Goal: Task Accomplishment & Management: Use online tool/utility

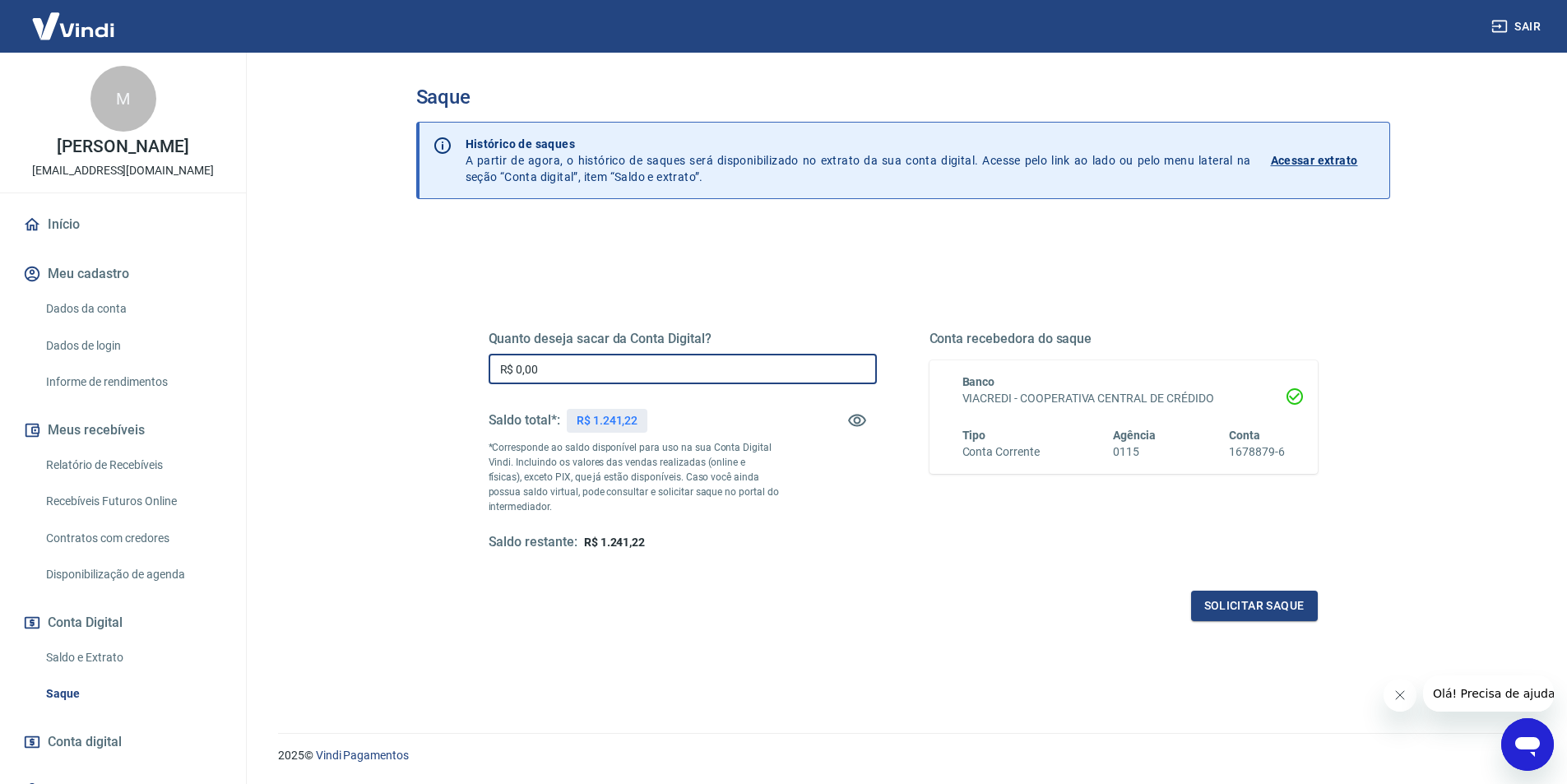
drag, startPoint x: 563, startPoint y: 374, endPoint x: 516, endPoint y: 374, distance: 47.0
click at [516, 374] on input "R$ 0,00" at bounding box center [683, 368] width 389 height 30
type input "R$ 300,00"
click at [1240, 601] on button "Solicitar saque" at bounding box center [1254, 605] width 127 height 30
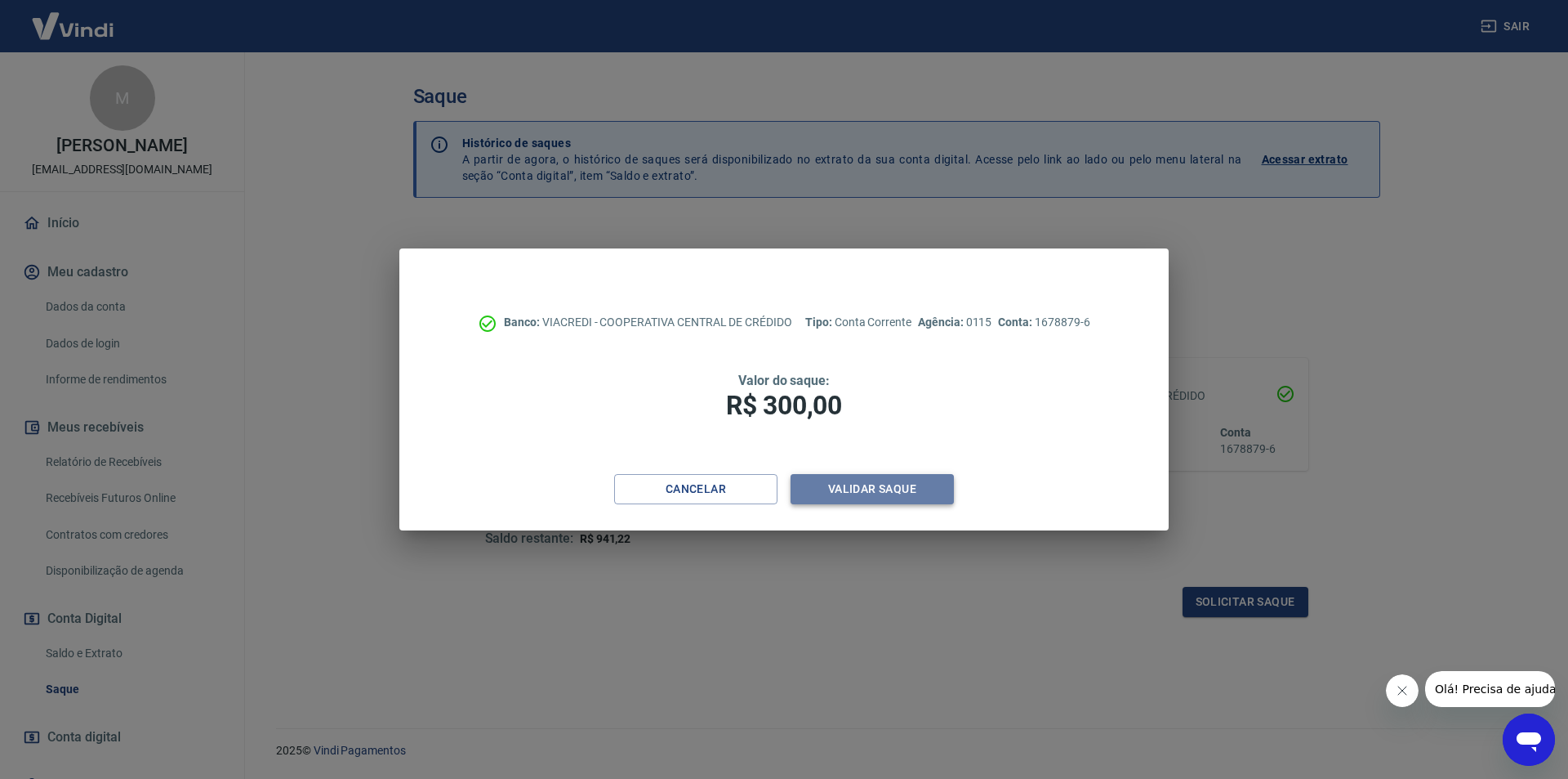
click at [854, 489] on button "Validar saque" at bounding box center [872, 488] width 163 height 30
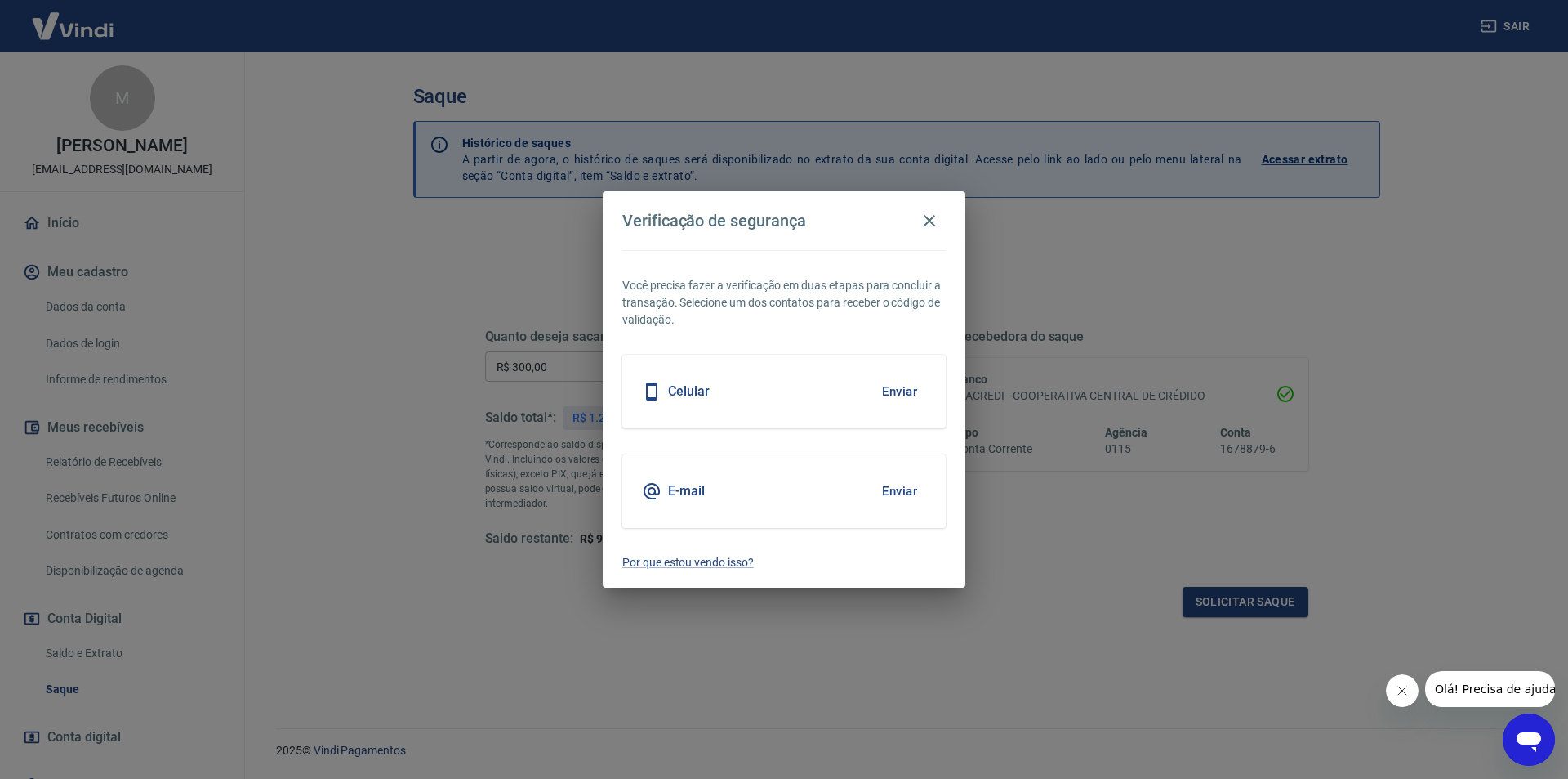
click at [897, 390] on button "Enviar" at bounding box center [899, 391] width 53 height 34
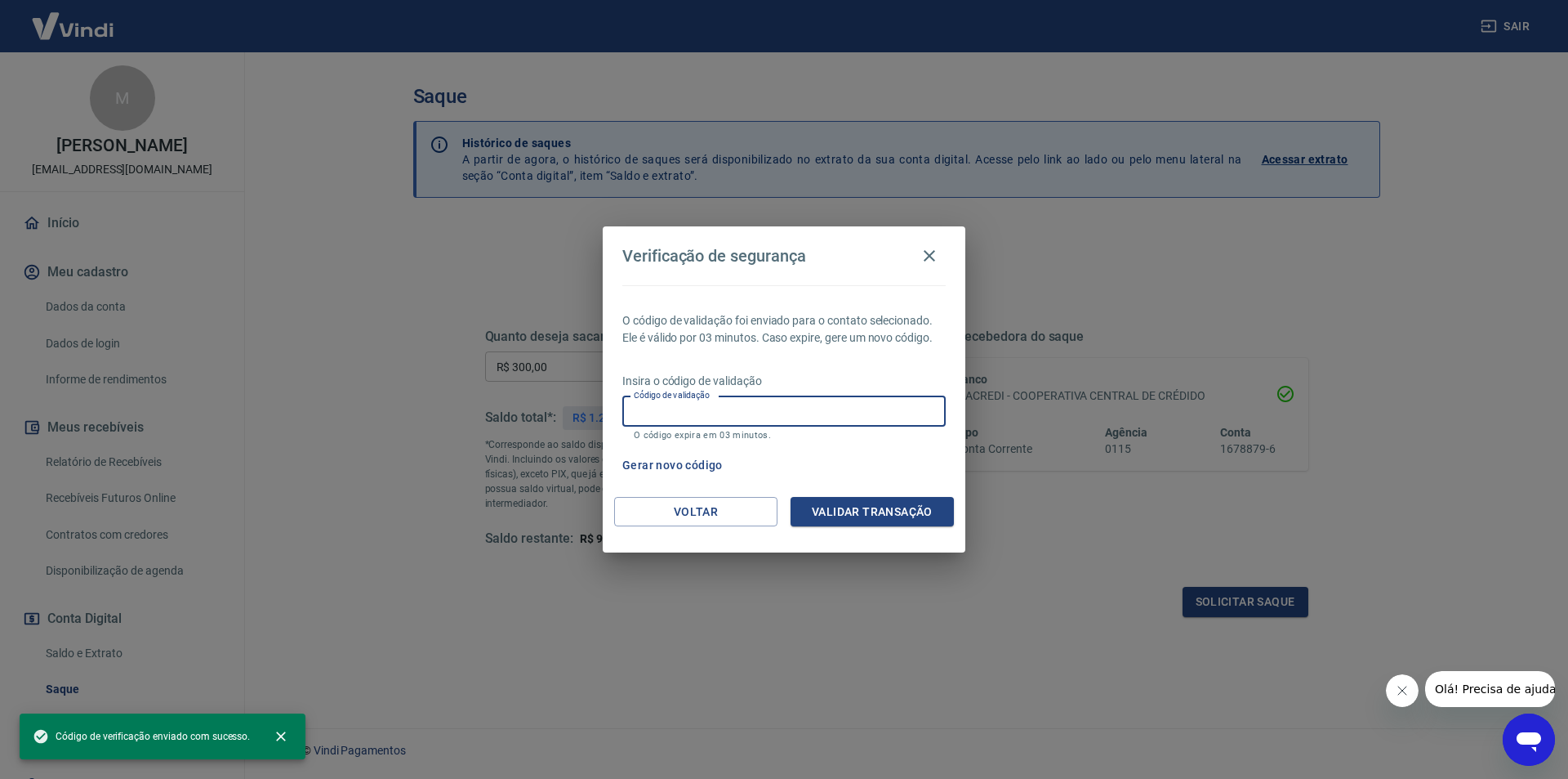
click at [813, 410] on input "Código de validação" at bounding box center [783, 410] width 323 height 30
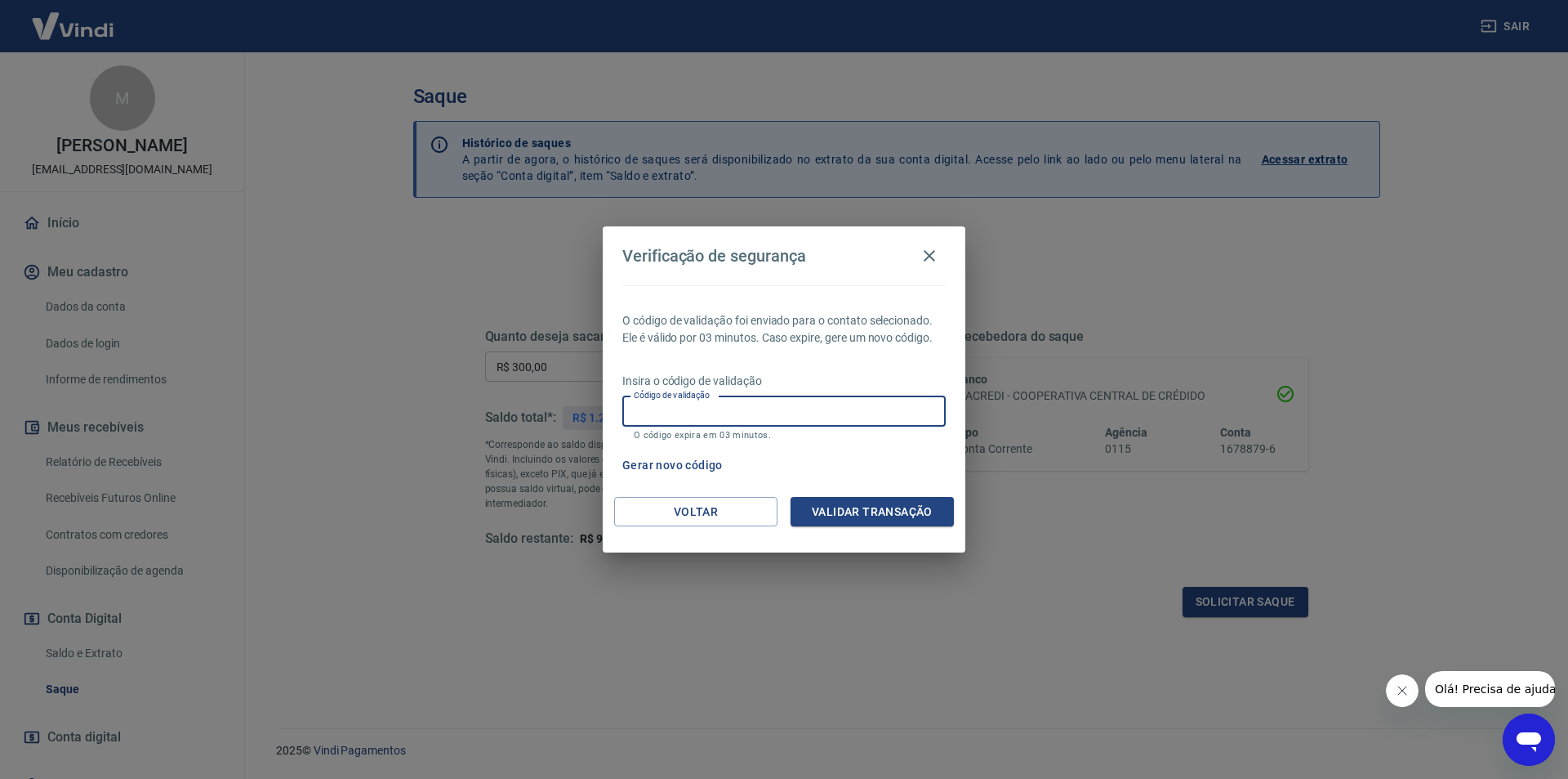
click at [896, 472] on div "Gerar novo código" at bounding box center [780, 465] width 330 height 30
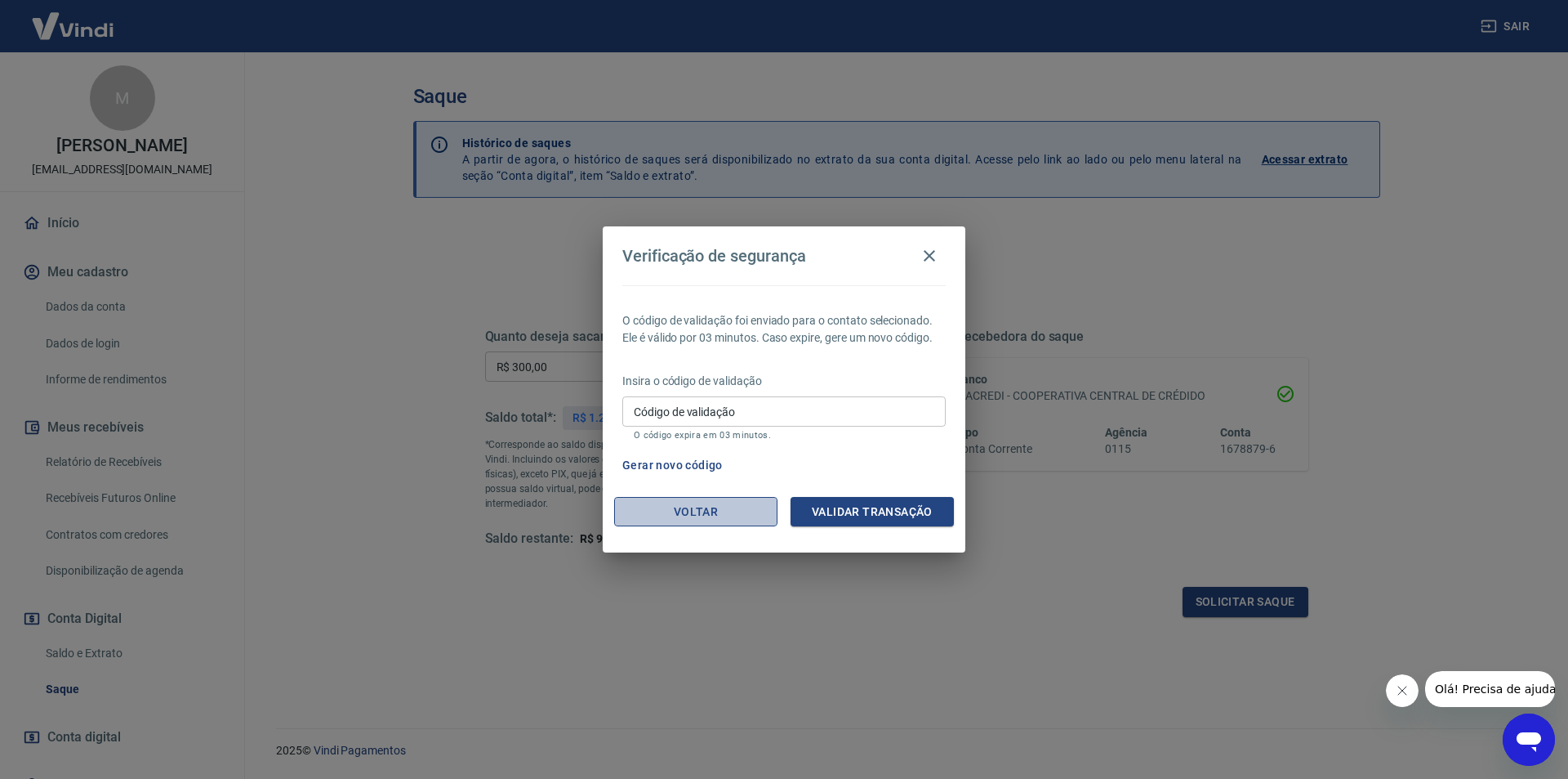
click at [742, 506] on button "Voltar" at bounding box center [695, 511] width 163 height 30
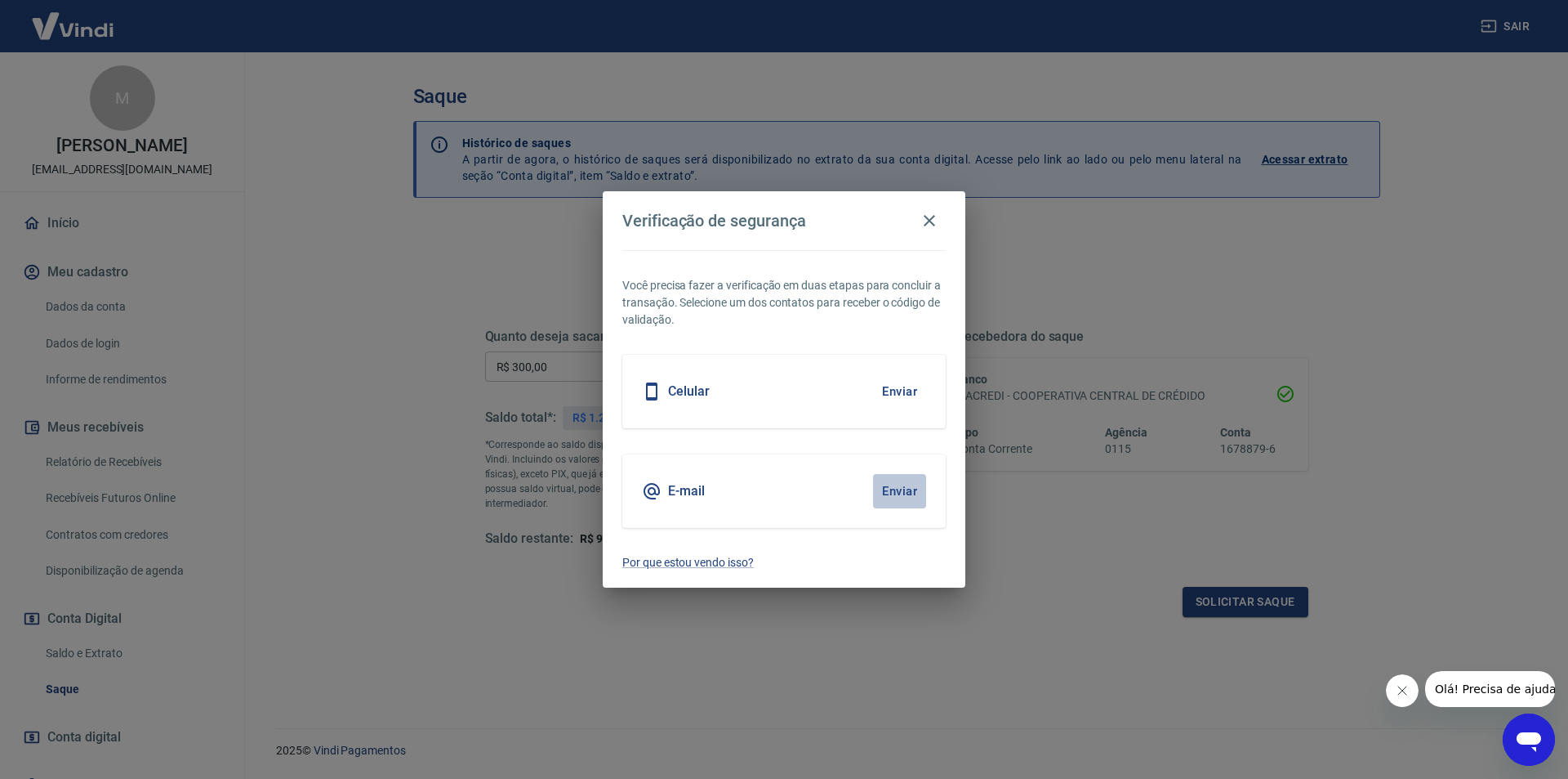
click at [888, 493] on button "Enviar" at bounding box center [899, 491] width 53 height 34
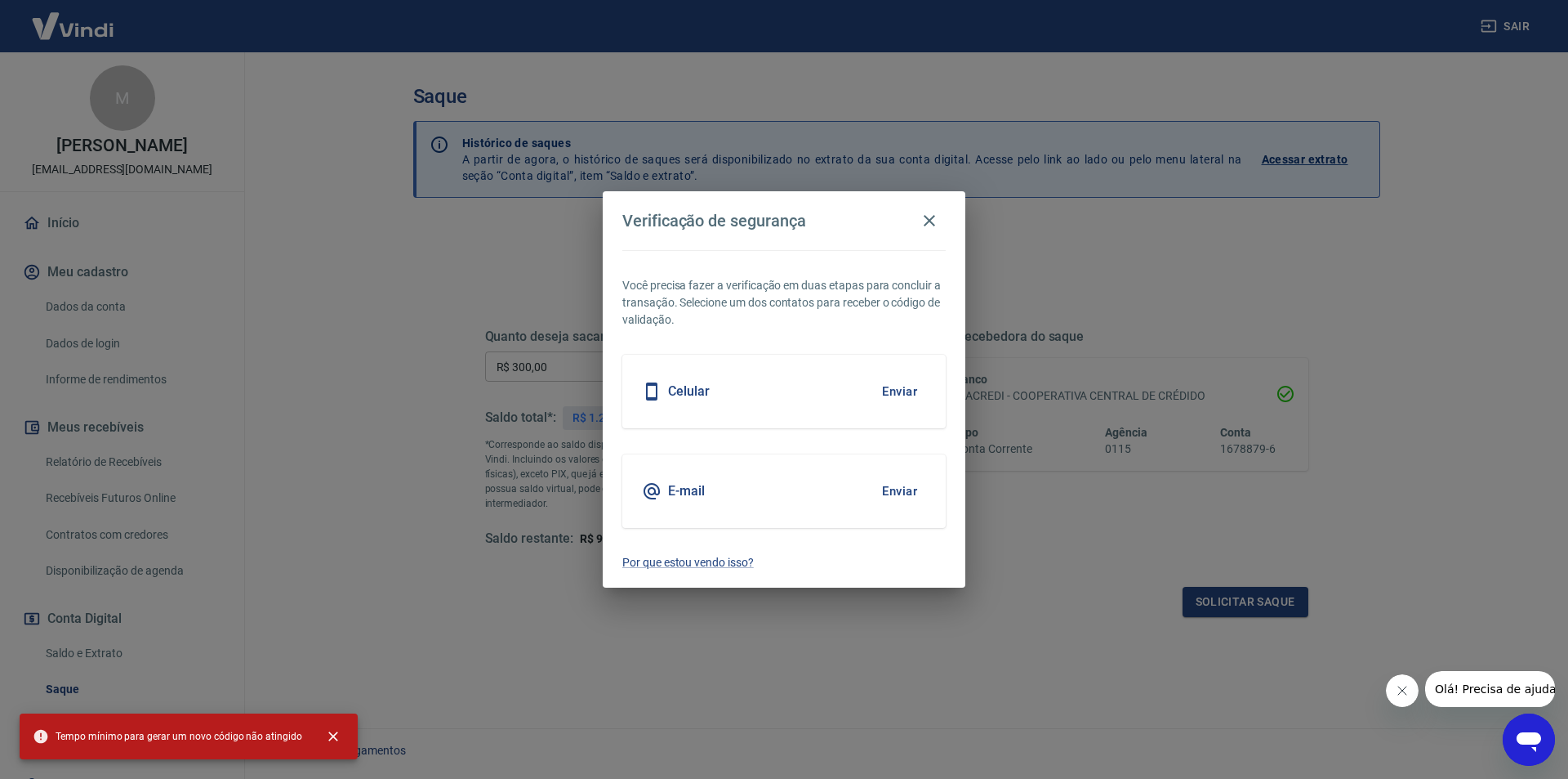
click at [692, 487] on h5 "E-mail" at bounding box center [686, 491] width 37 height 16
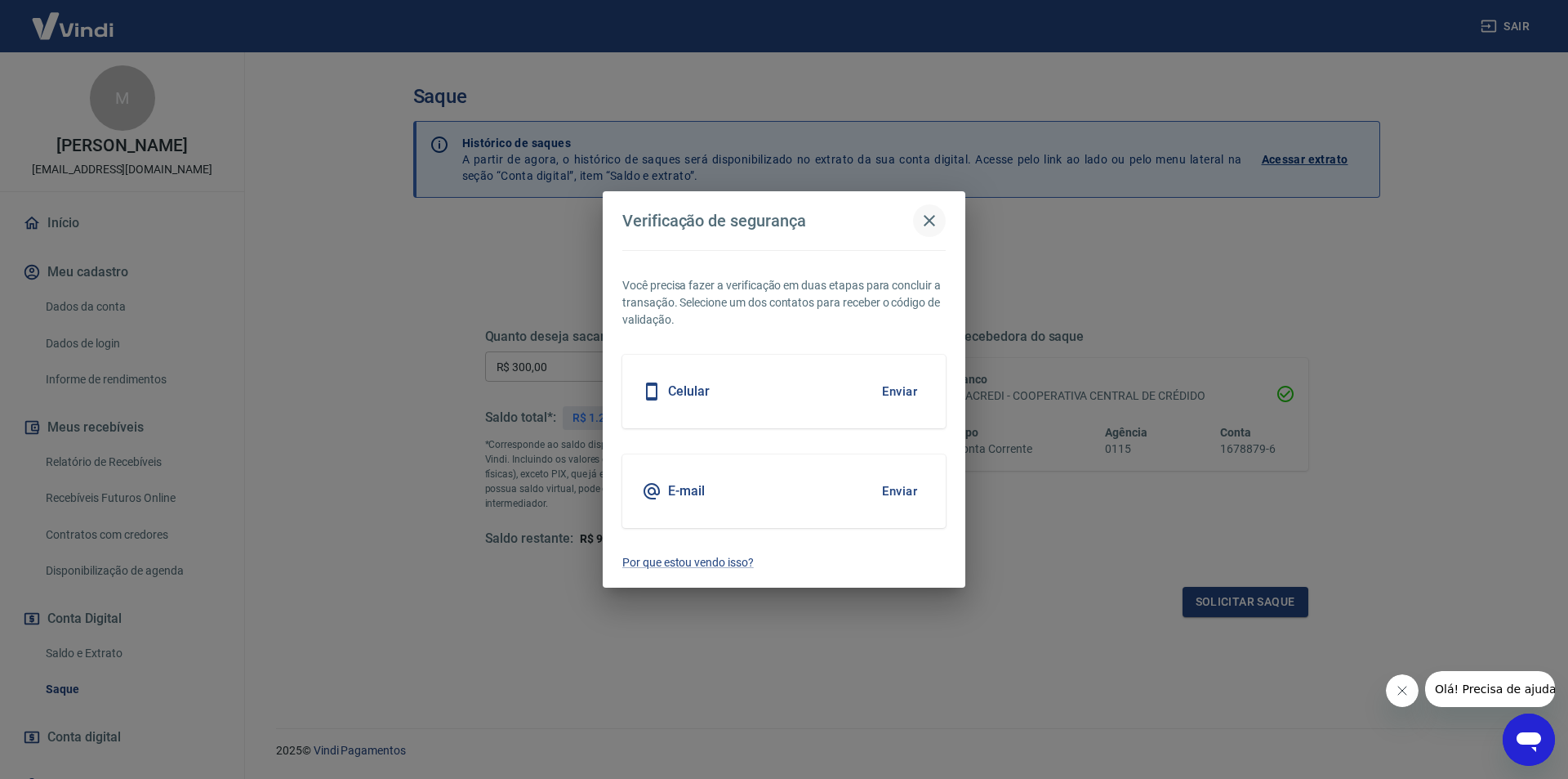
click at [923, 223] on icon "button" at bounding box center [930, 221] width 20 height 20
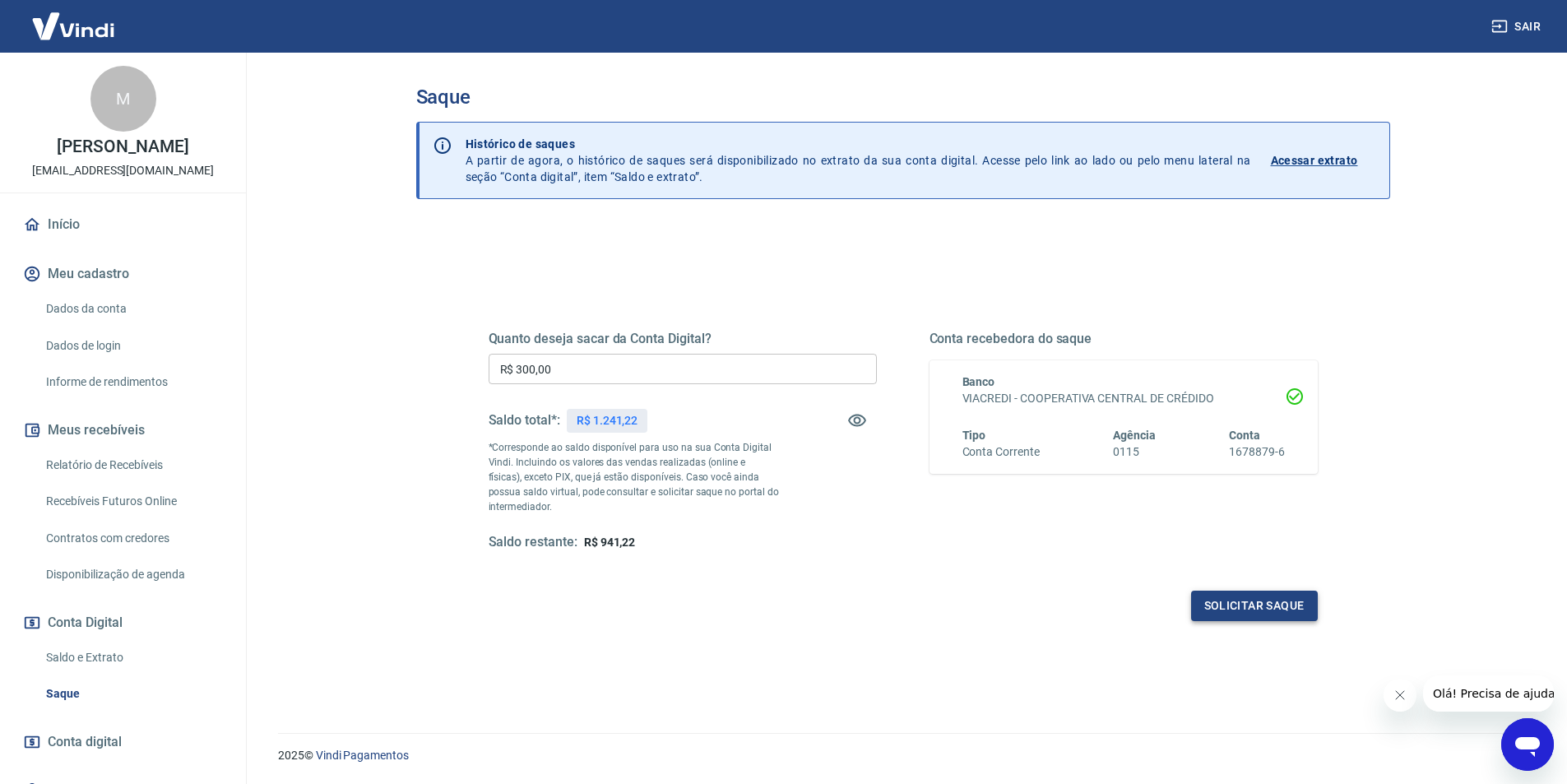
click at [1240, 606] on button "Solicitar saque" at bounding box center [1254, 605] width 127 height 30
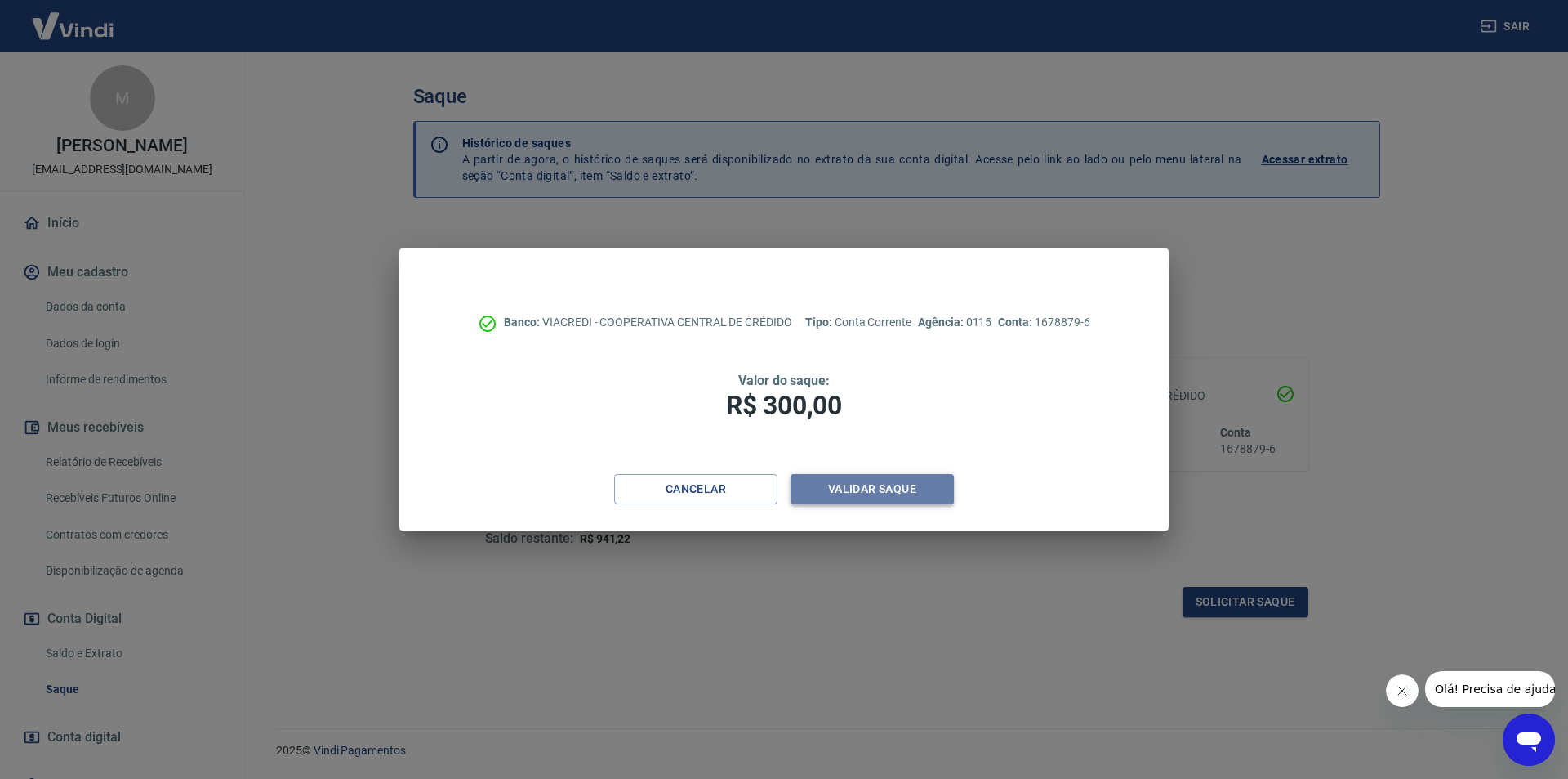
click at [897, 484] on button "Validar saque" at bounding box center [872, 488] width 163 height 30
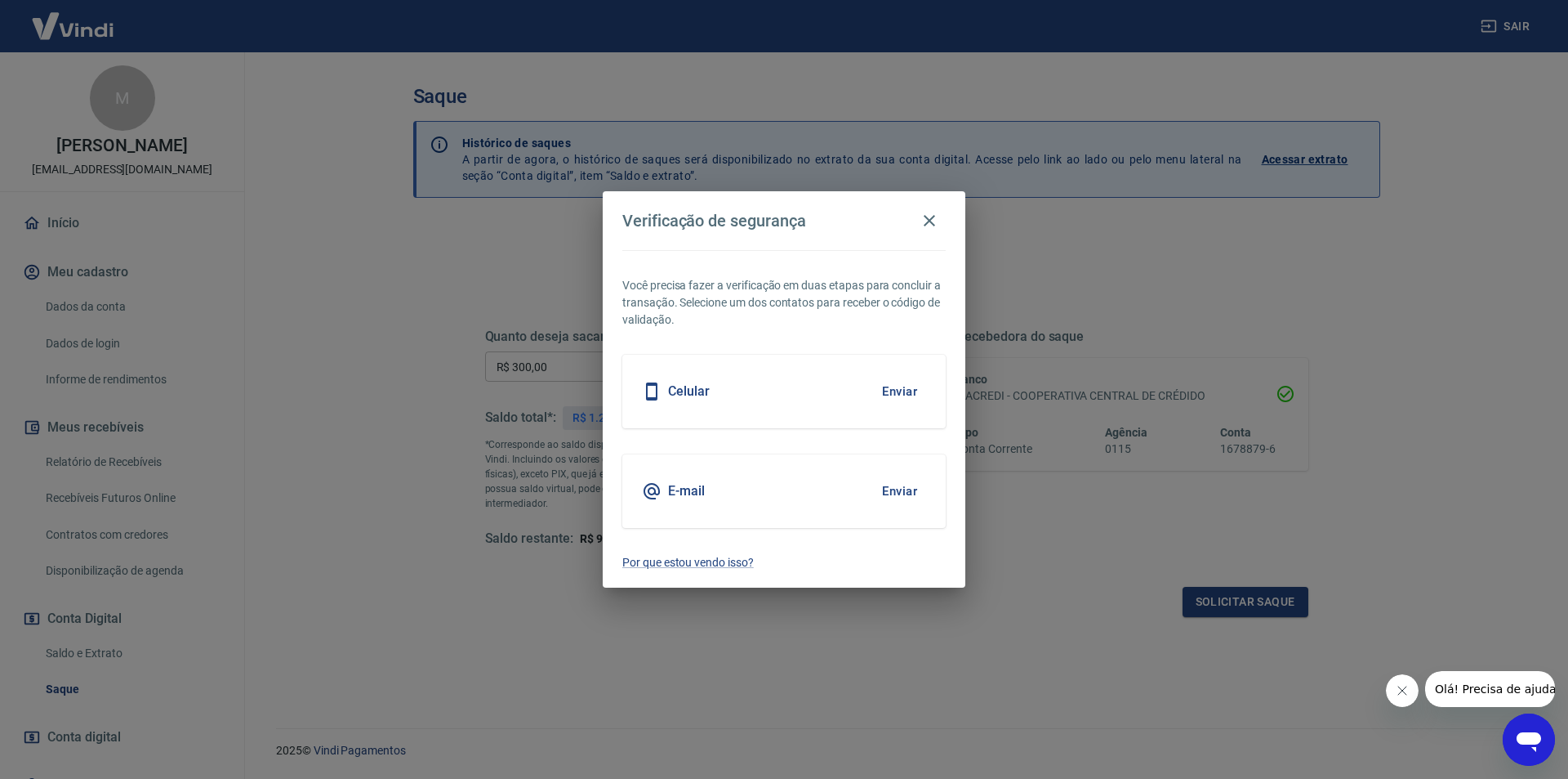
click at [805, 481] on div "E-mail Enviar" at bounding box center [783, 490] width 323 height 73
click at [883, 491] on button "Enviar" at bounding box center [899, 491] width 53 height 34
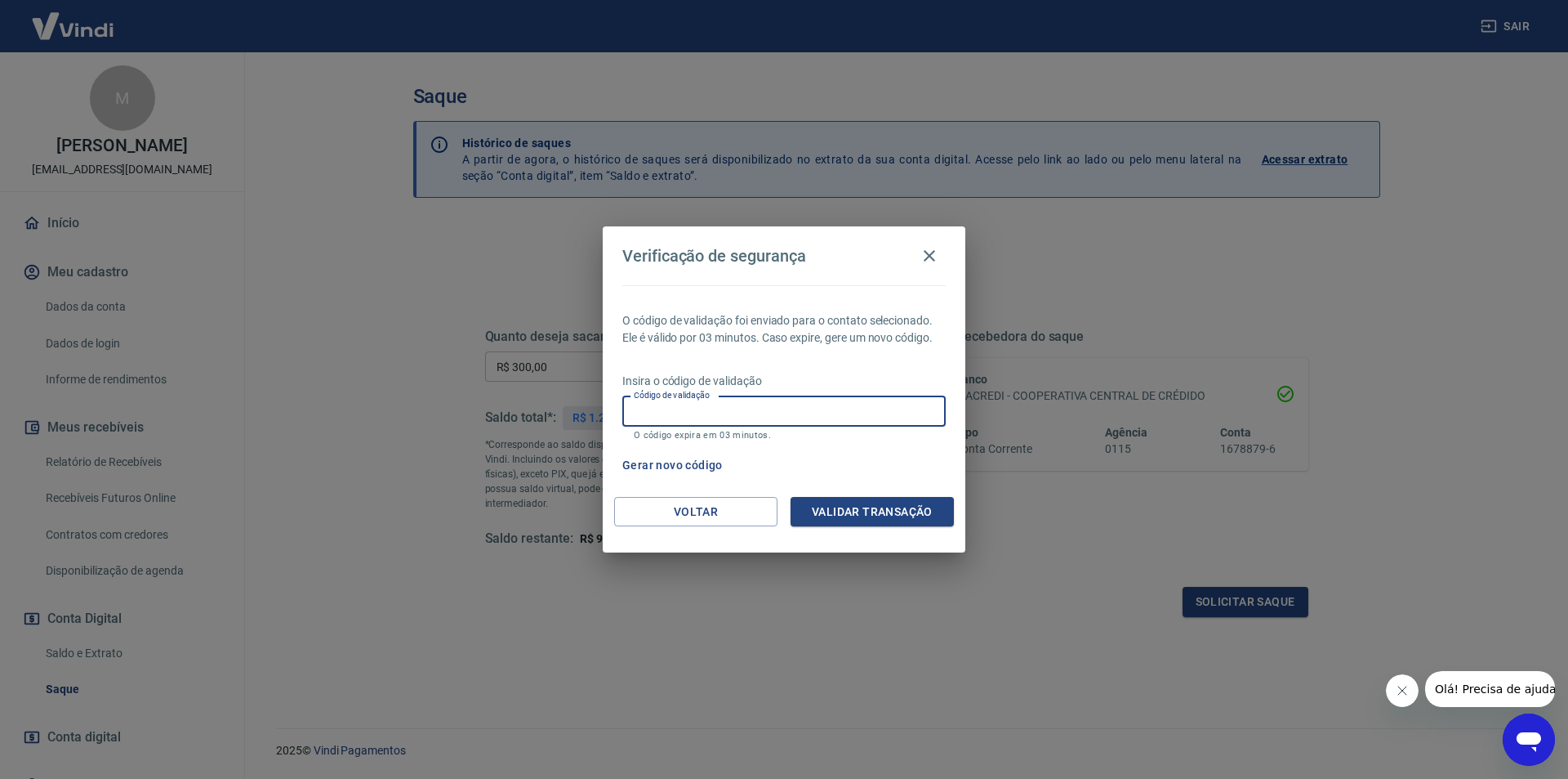
click at [760, 411] on input "Código de validação" at bounding box center [783, 410] width 323 height 30
type input "124526"
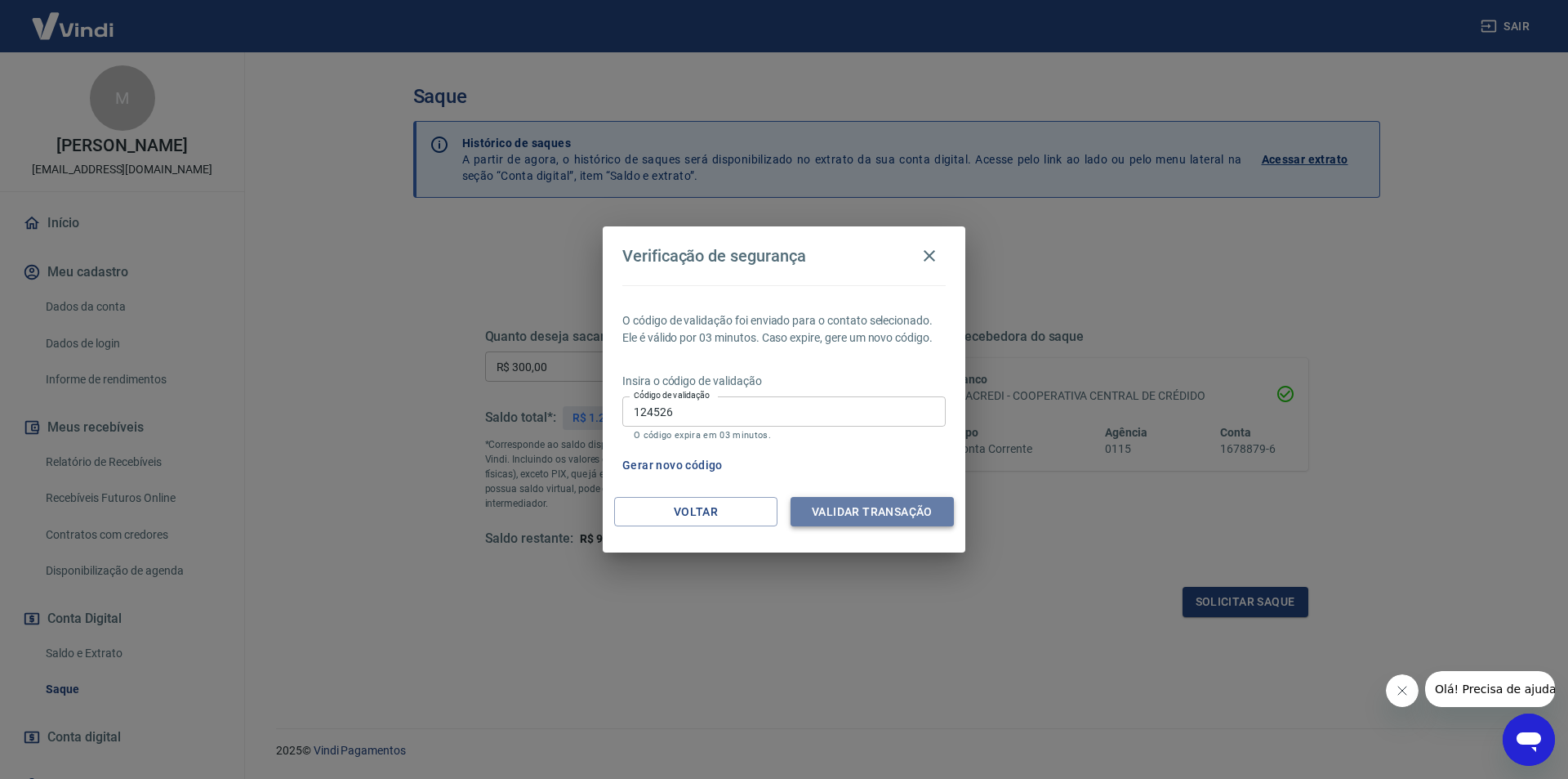
click at [853, 507] on button "Validar transação" at bounding box center [872, 511] width 163 height 30
